Goal: Information Seeking & Learning: Understand process/instructions

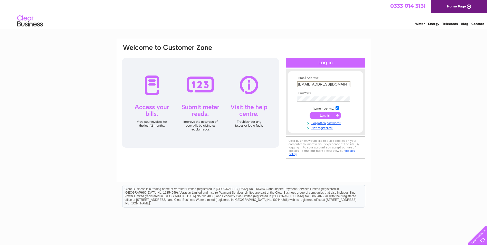
type input "finance@journeycall.com"
click at [318, 117] on input "submit" at bounding box center [326, 114] width 32 height 7
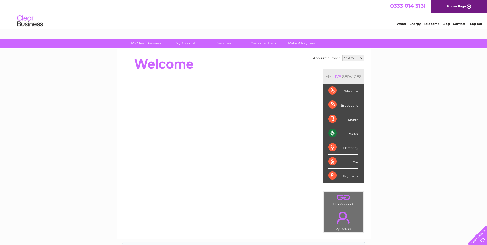
click at [344, 135] on div "Water" at bounding box center [344, 133] width 30 height 14
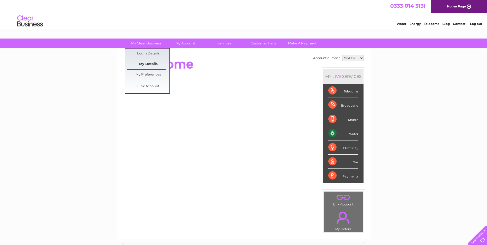
click at [151, 64] on link "My Details" at bounding box center [148, 64] width 42 height 10
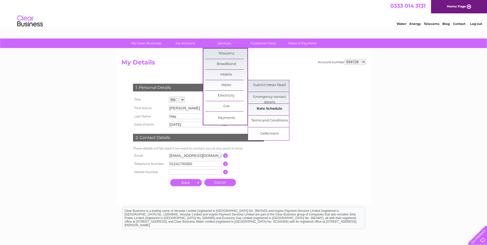
click at [264, 108] on link "Rate Schedule" at bounding box center [269, 109] width 42 height 10
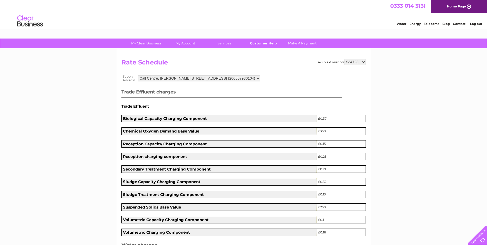
click at [264, 44] on link "Customer Help" at bounding box center [263, 44] width 42 height 10
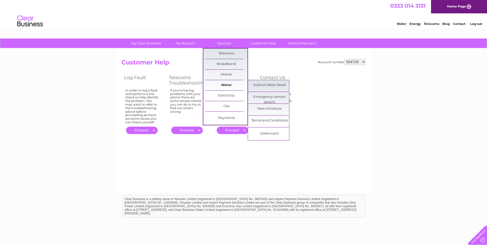
click at [223, 85] on link "Water" at bounding box center [226, 85] width 42 height 10
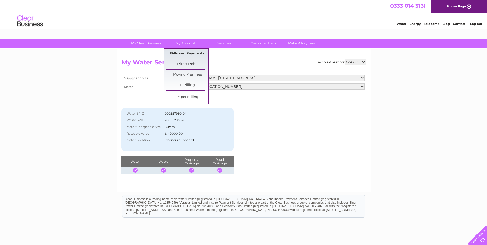
click at [185, 57] on link "Bills and Payments" at bounding box center [187, 54] width 42 height 10
click at [184, 53] on link "Bills and Payments" at bounding box center [187, 54] width 42 height 10
